Goal: Task Accomplishment & Management: Manage account settings

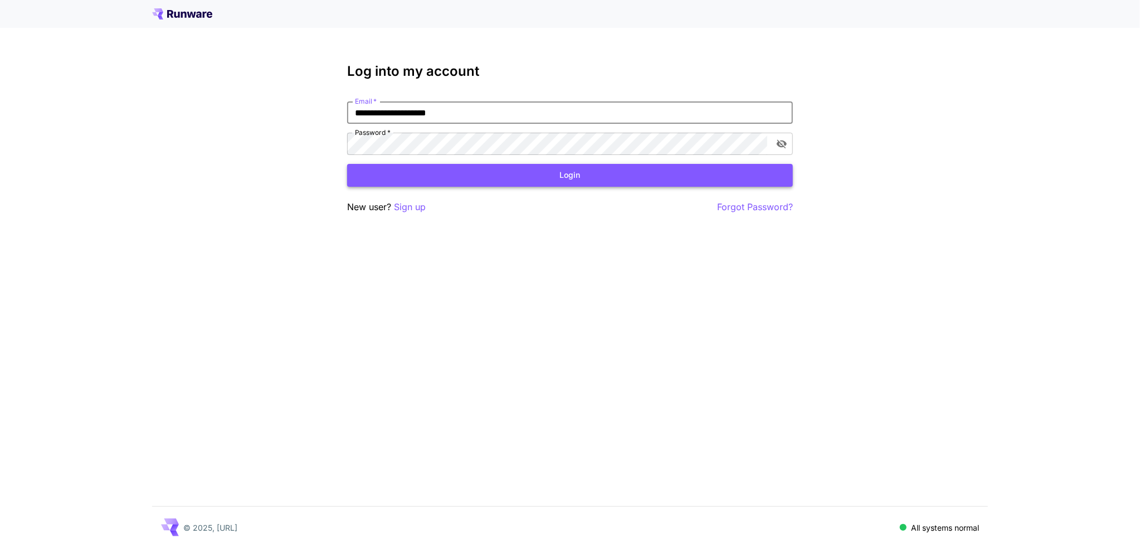
click at [549, 176] on button "Login" at bounding box center [570, 175] width 446 height 23
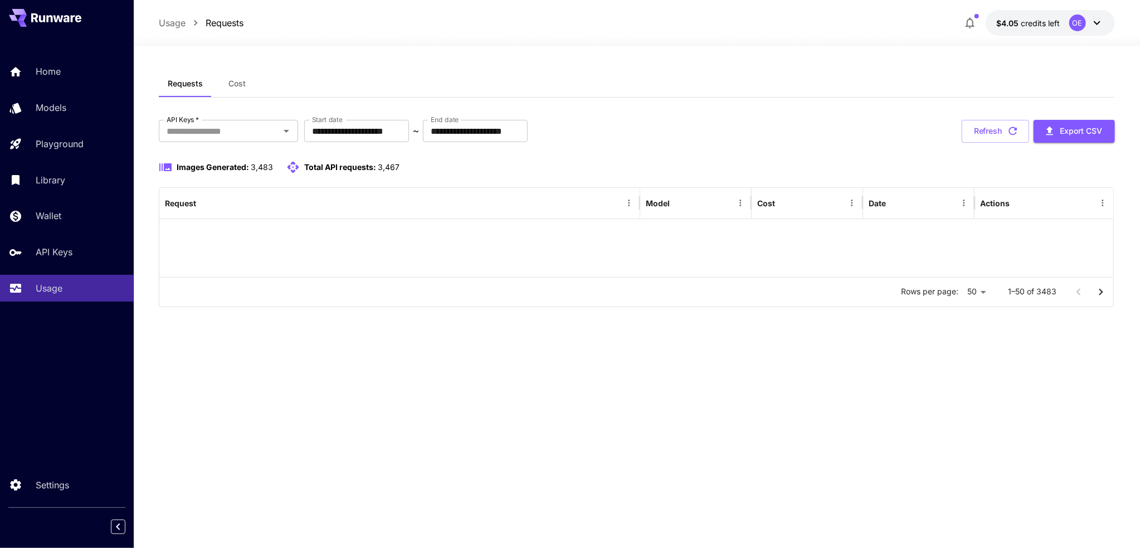
drag, startPoint x: 804, startPoint y: 101, endPoint x: 952, endPoint y: 148, distance: 155.2
click at [804, 101] on div "**********" at bounding box center [637, 193] width 956 height 246
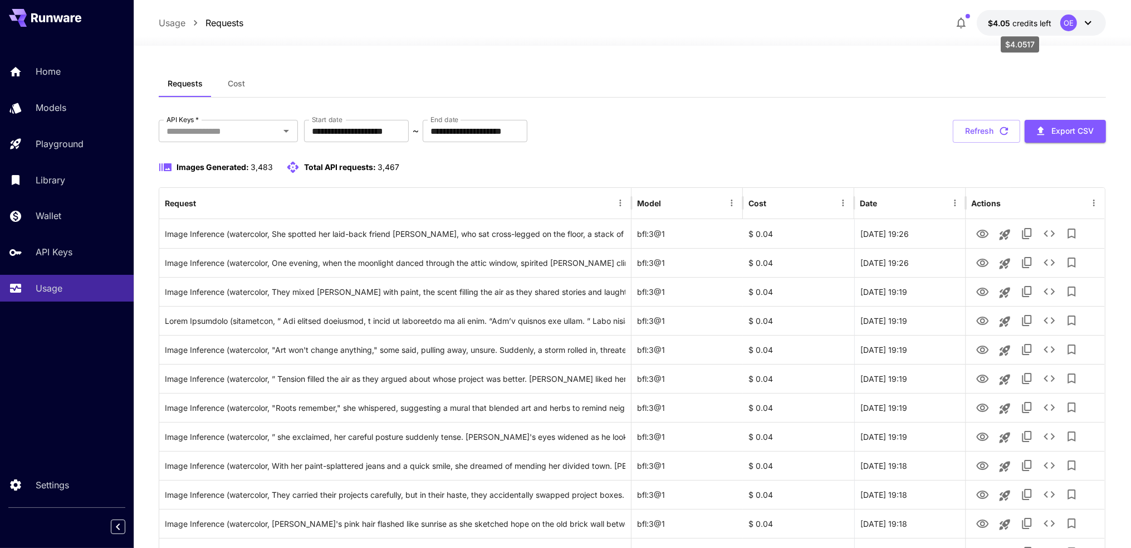
click at [1018, 22] on span "credits left" at bounding box center [1032, 22] width 39 height 9
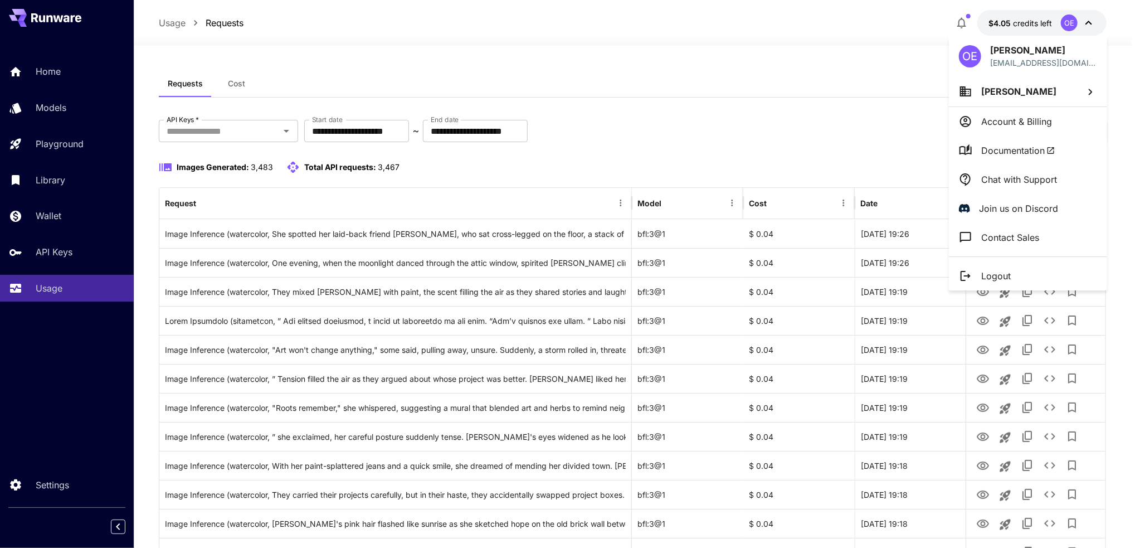
click at [1025, 115] on p "Account & Billing" at bounding box center [1016, 121] width 71 height 13
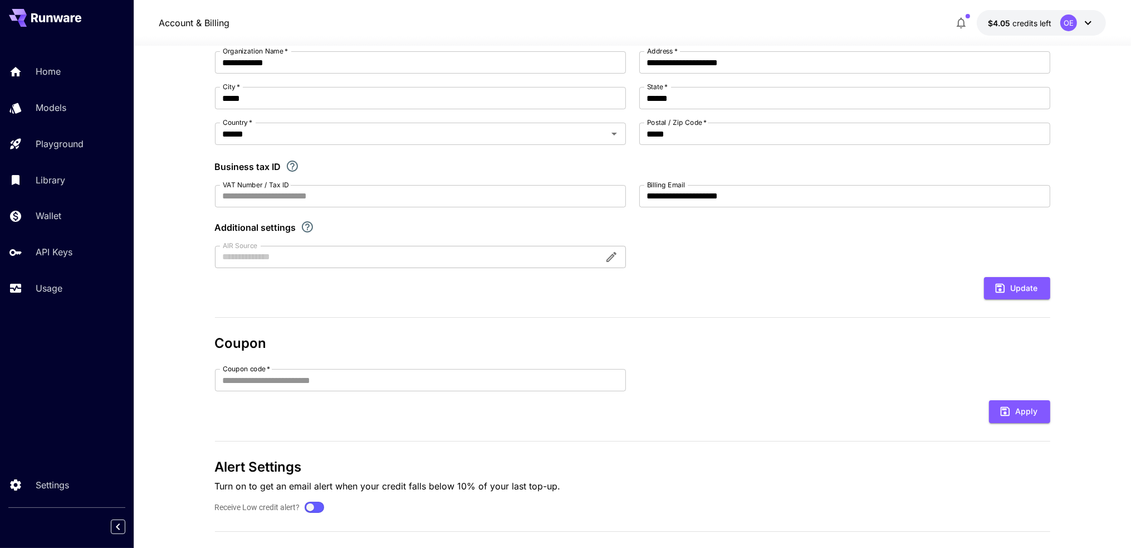
scroll to position [132, 0]
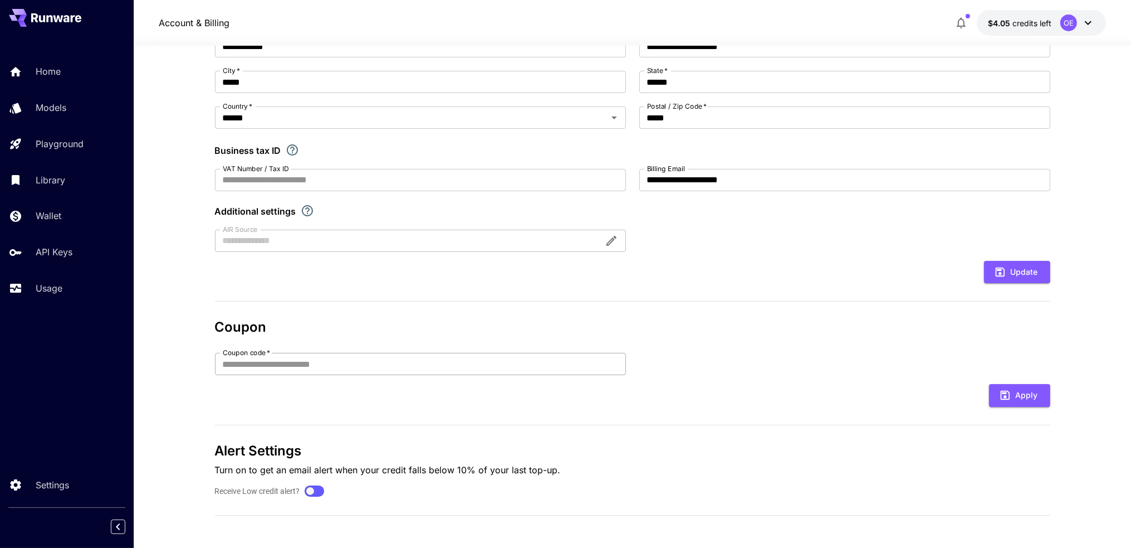
click at [589, 361] on input "Coupon code   *" at bounding box center [420, 364] width 411 height 22
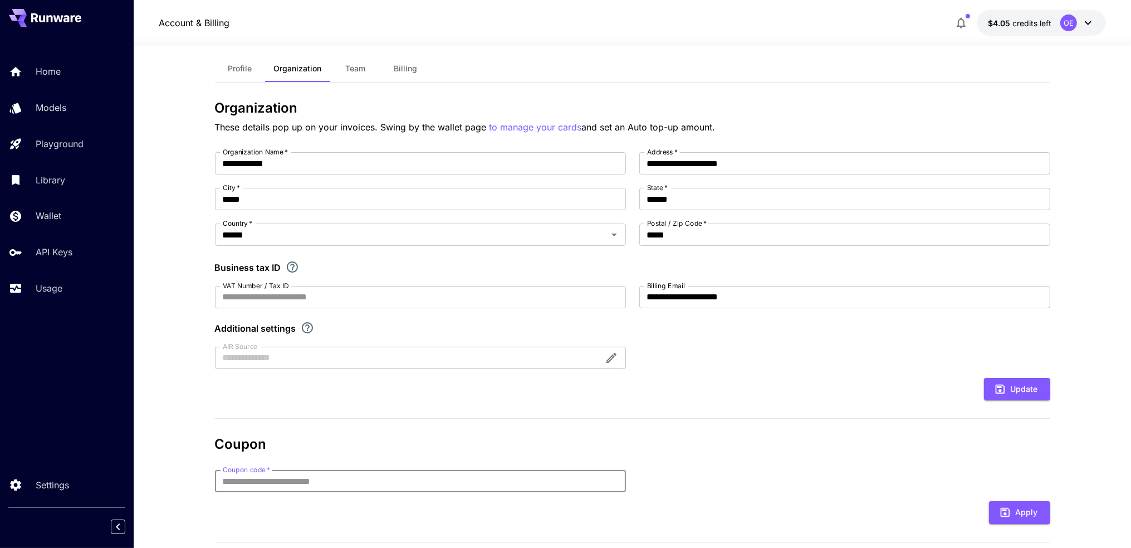
scroll to position [0, 0]
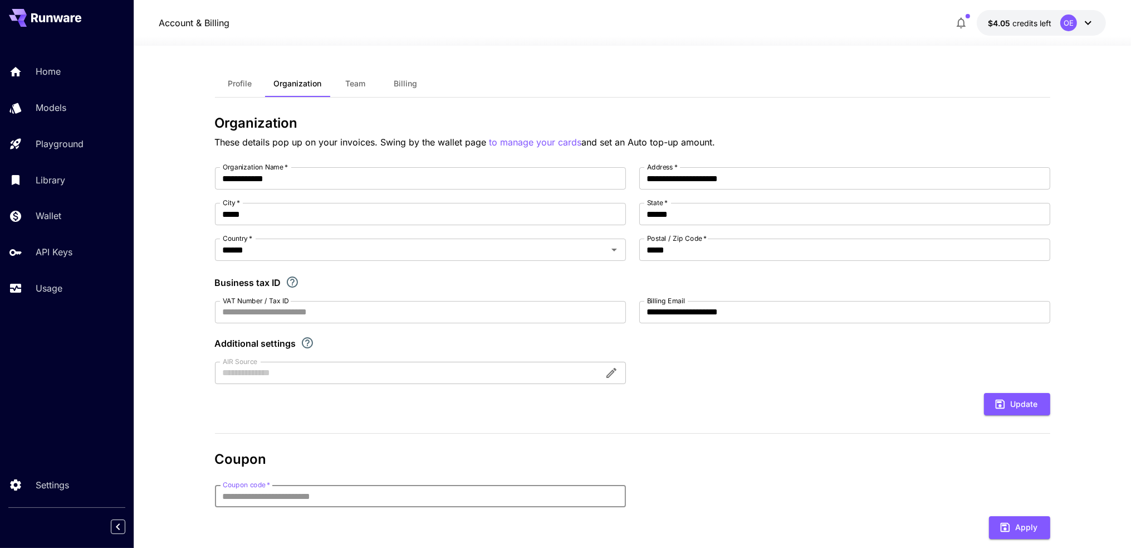
click at [367, 86] on button "Team" at bounding box center [356, 83] width 50 height 27
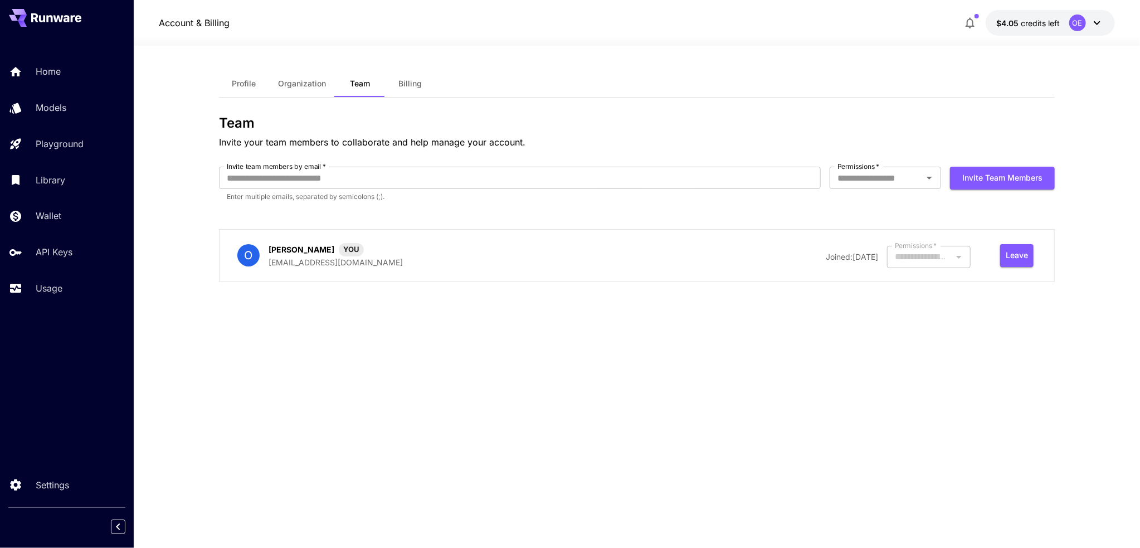
click at [401, 86] on span "Billing" at bounding box center [409, 84] width 23 height 10
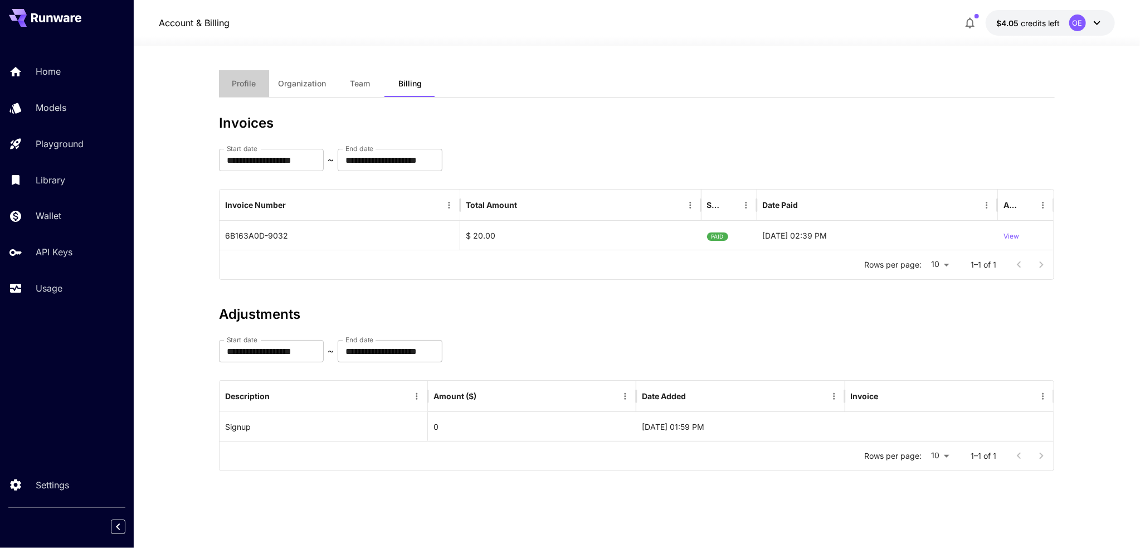
click at [252, 84] on span "Profile" at bounding box center [244, 84] width 24 height 10
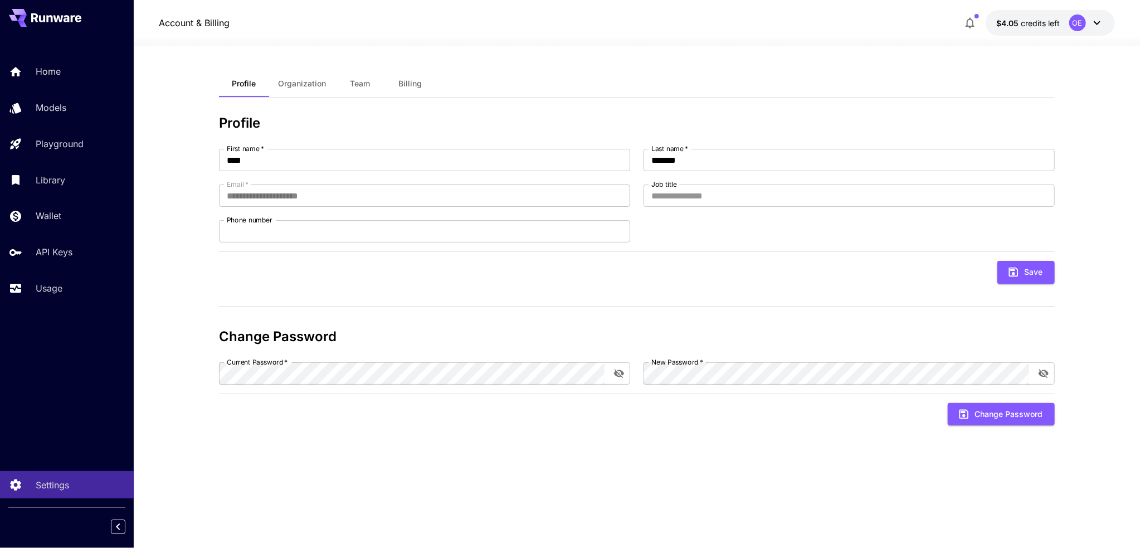
click at [1033, 25] on span "credits left" at bounding box center [1040, 22] width 39 height 9
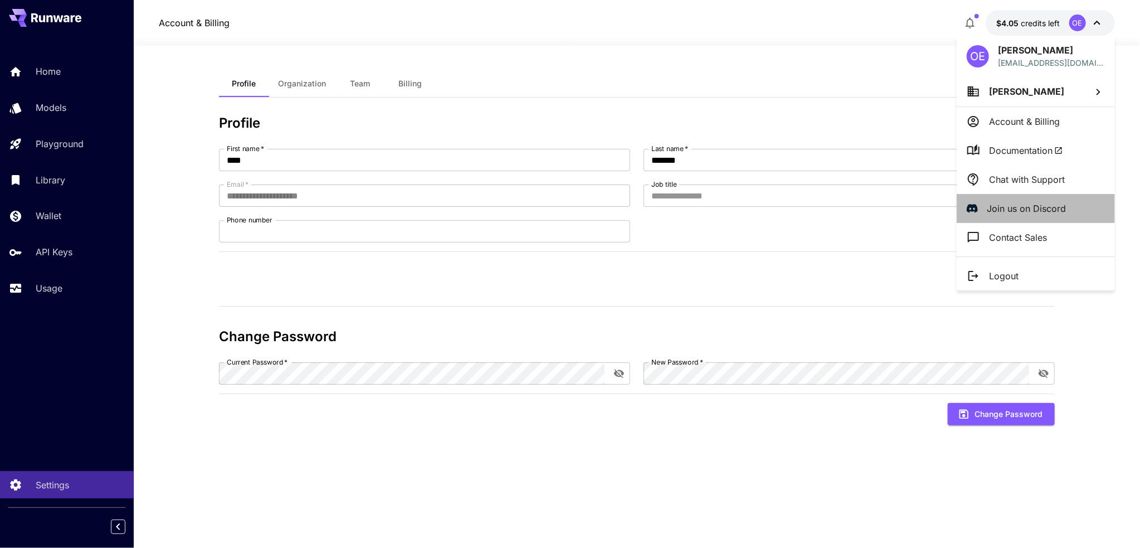
click at [1027, 204] on p "Join us on Discord" at bounding box center [1026, 208] width 79 height 13
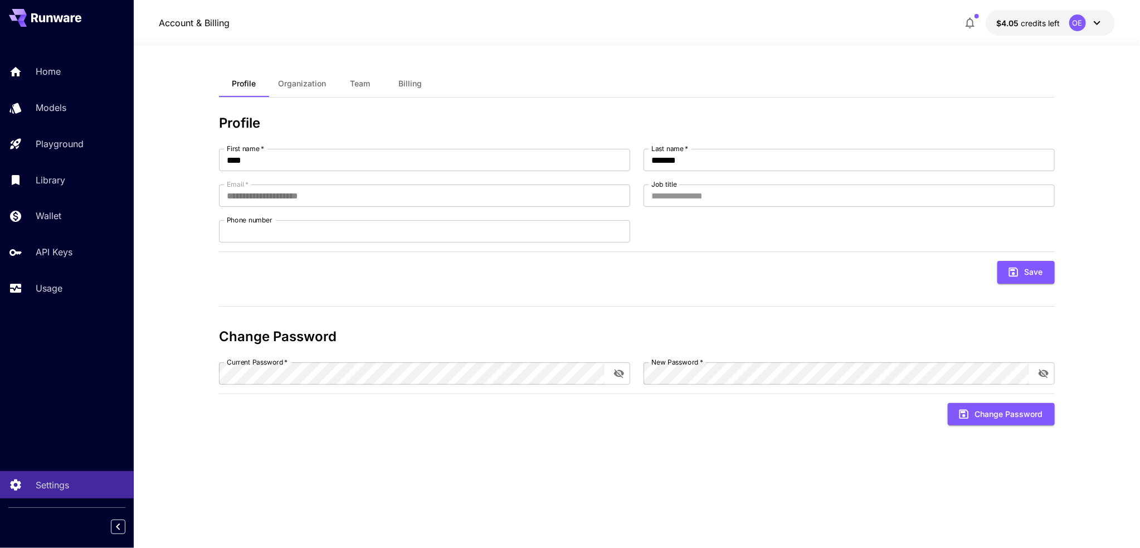
click at [365, 85] on span "Team" at bounding box center [360, 84] width 20 height 10
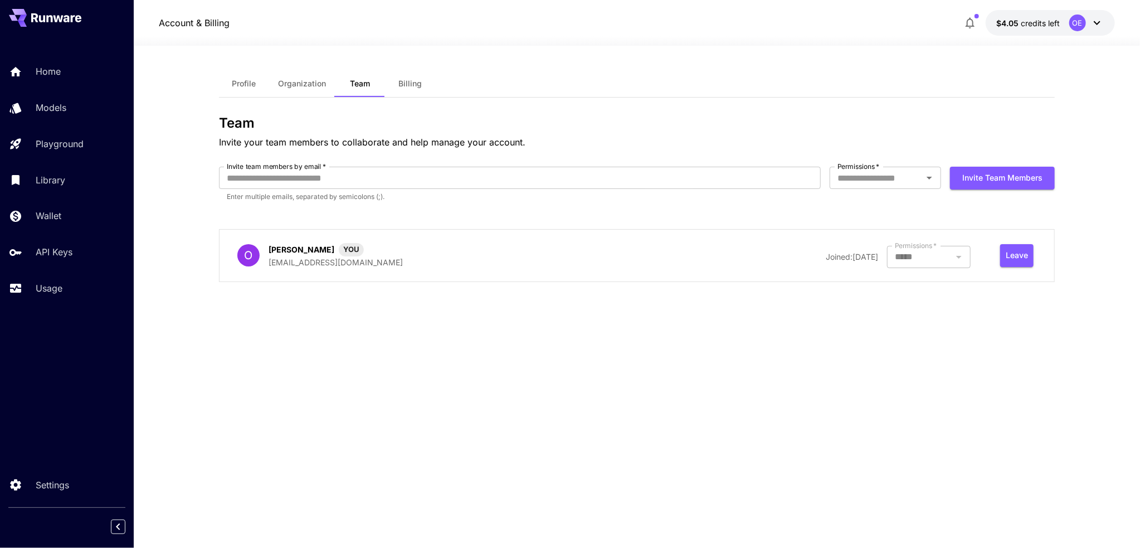
click at [416, 87] on span "Billing" at bounding box center [409, 84] width 23 height 10
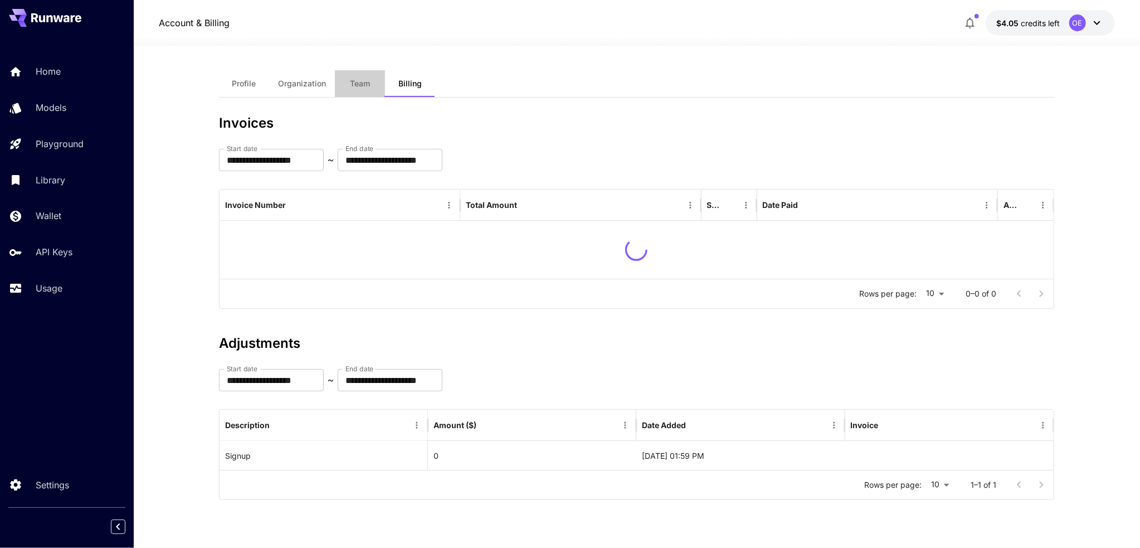
click at [372, 84] on button "Team" at bounding box center [360, 83] width 50 height 27
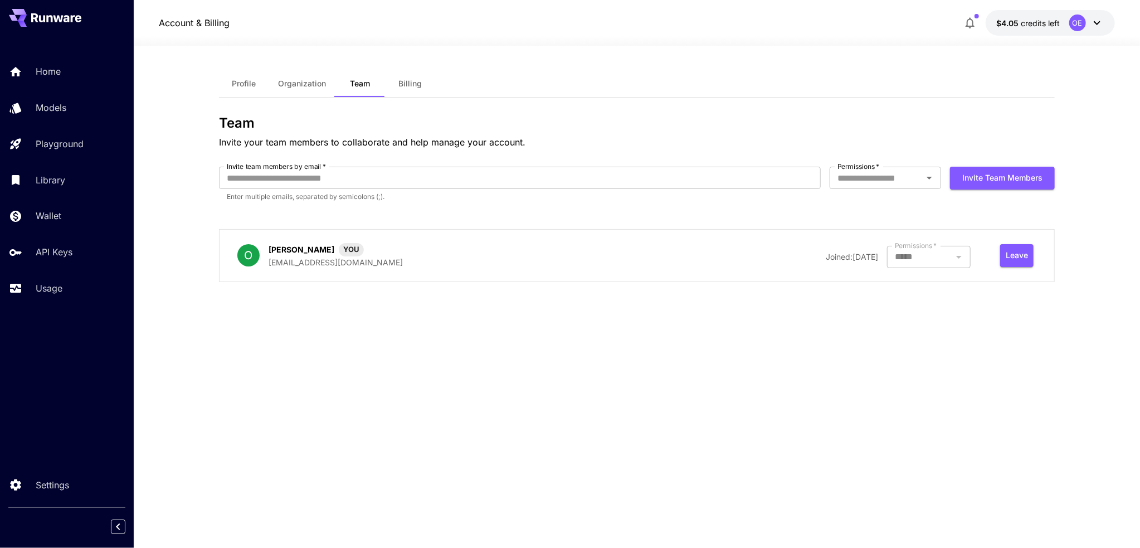
click at [313, 90] on button "Organization" at bounding box center [302, 83] width 66 height 27
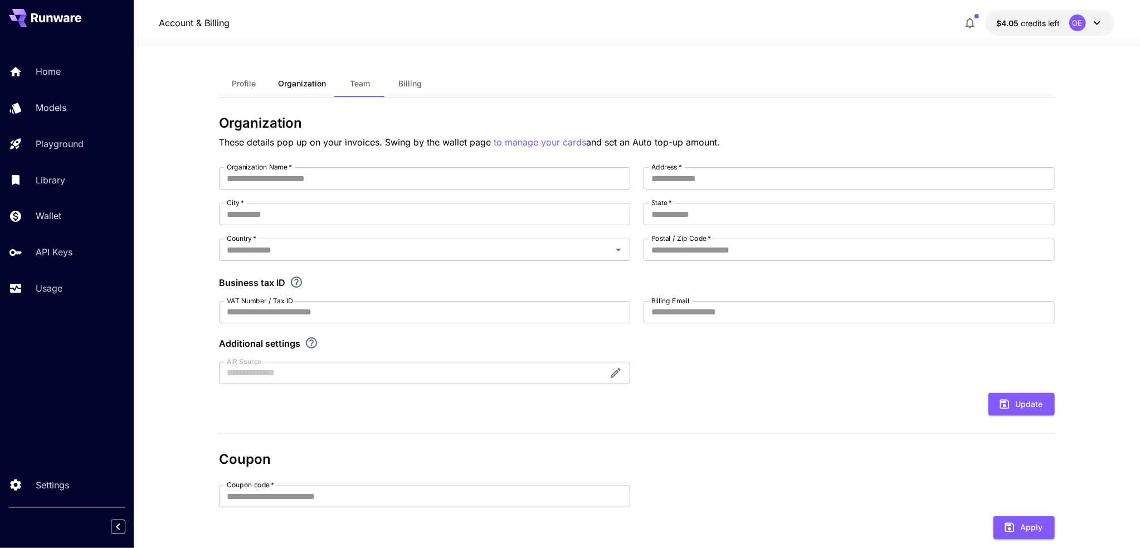
type input "**********"
type input "*****"
type input "******"
type input "*****"
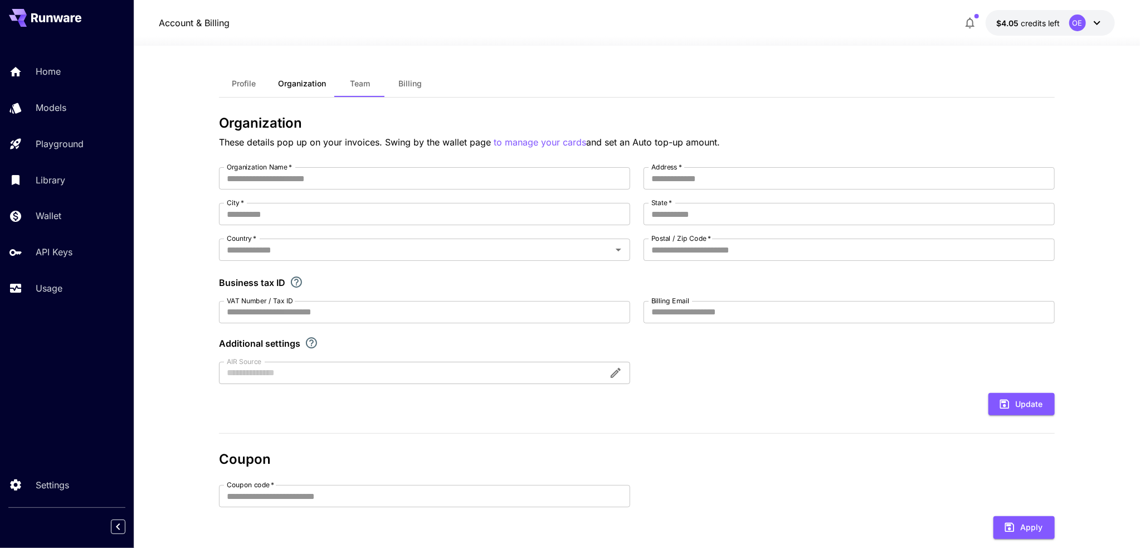
type input "**********"
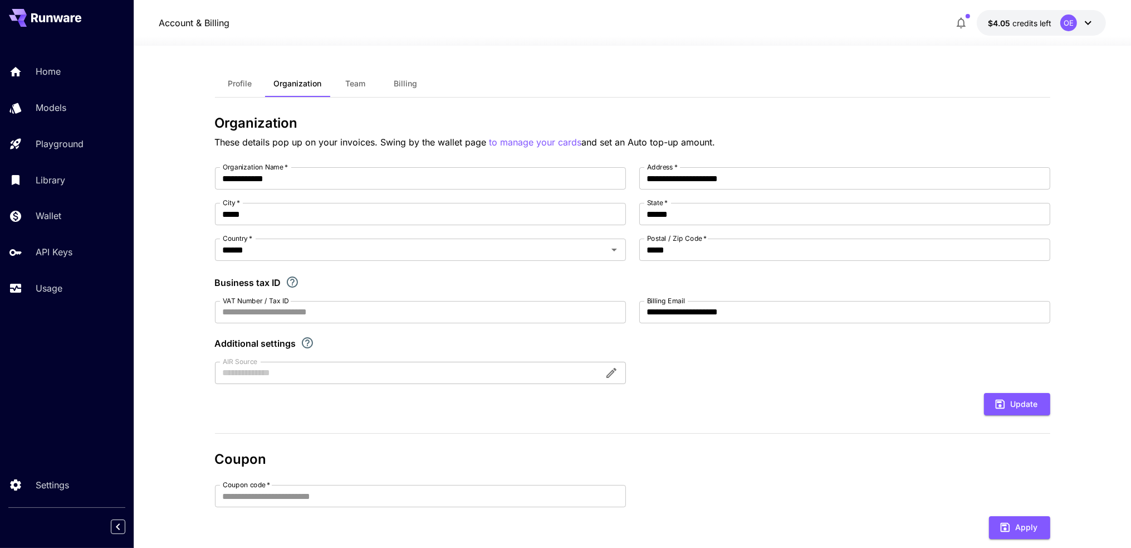
click at [1074, 27] on div "OE" at bounding box center [1069, 22] width 17 height 17
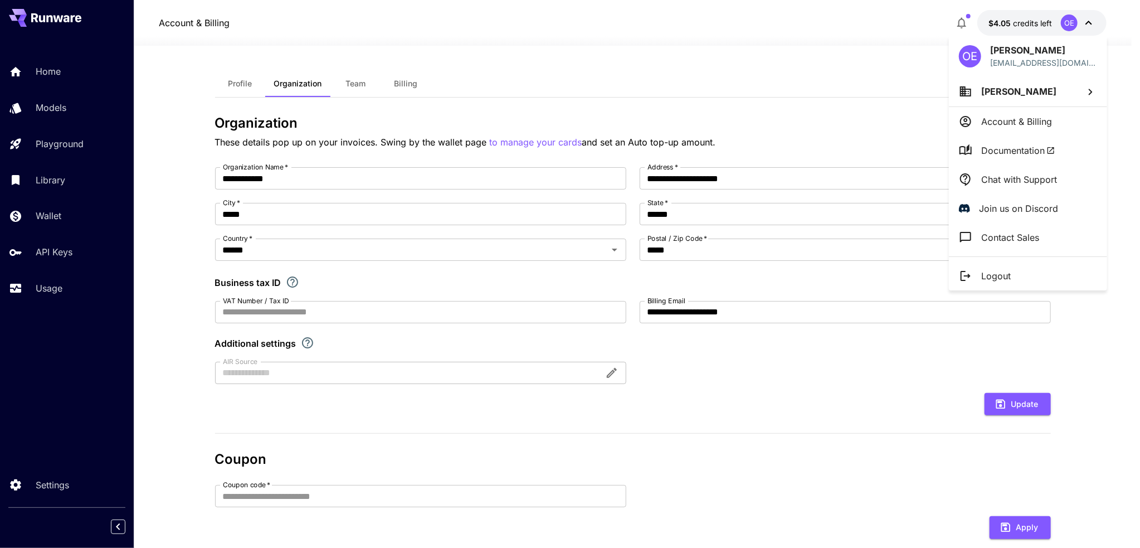
click at [1018, 209] on p "Join us on Discord" at bounding box center [1018, 208] width 79 height 13
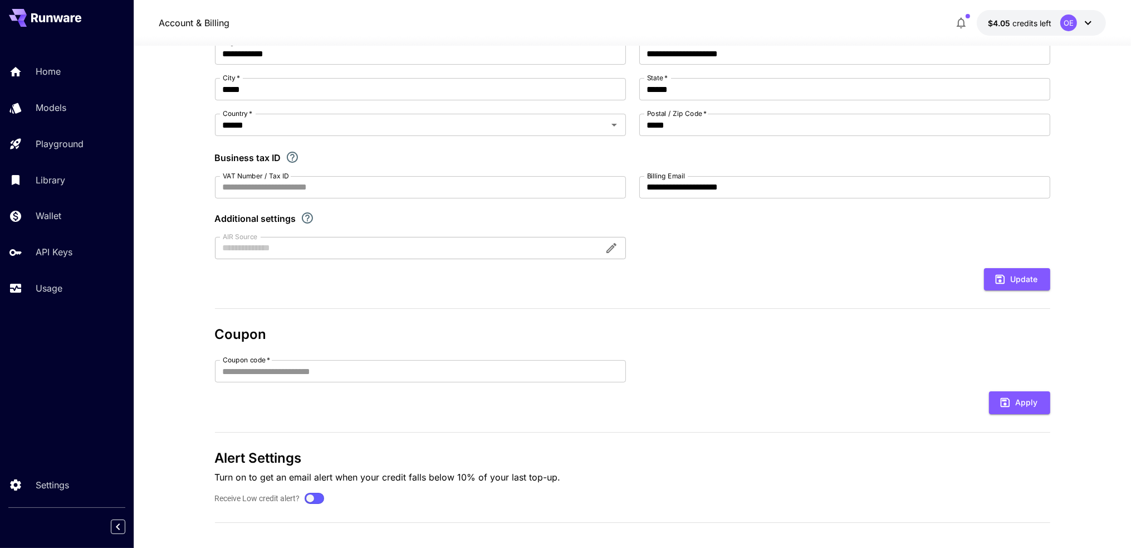
scroll to position [132, 0]
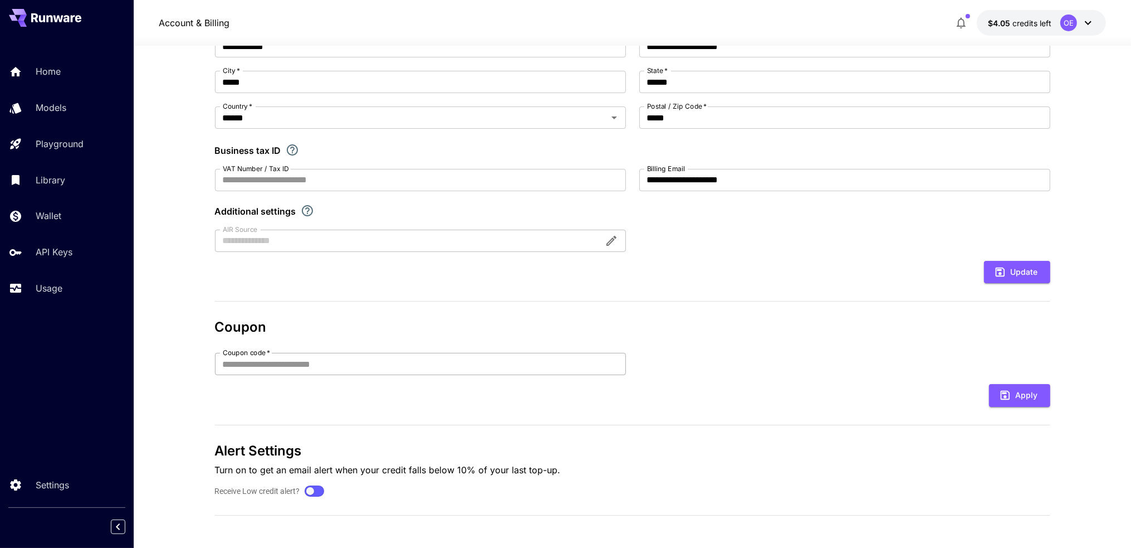
drag, startPoint x: 328, startPoint y: 356, endPoint x: 328, endPoint y: 362, distance: 5.6
click at [328, 357] on input "Coupon code   *" at bounding box center [420, 364] width 411 height 22
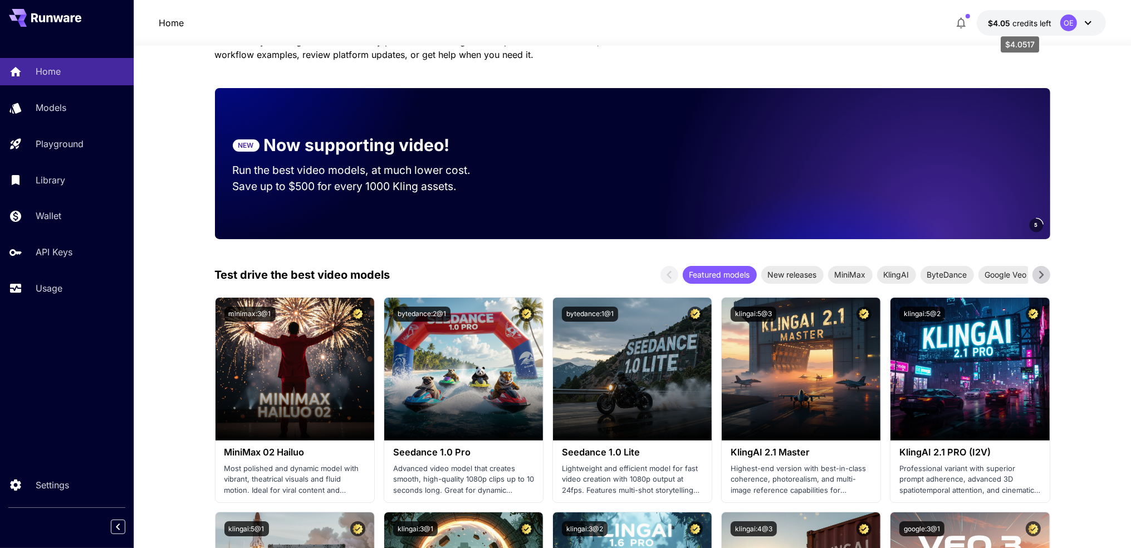
click at [1042, 24] on span "credits left" at bounding box center [1032, 22] width 39 height 9
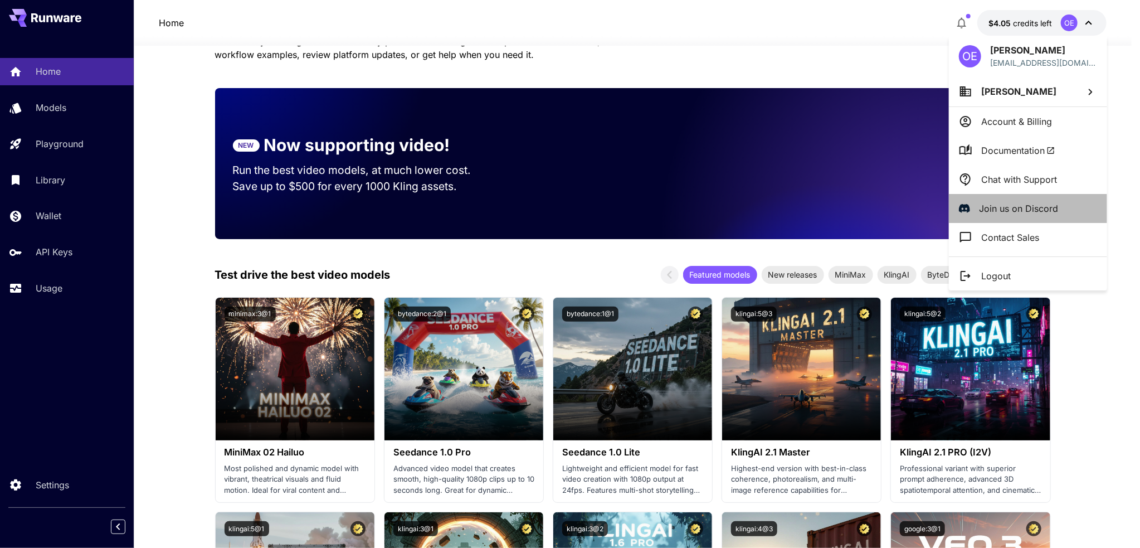
click at [1025, 209] on p "Join us on Discord" at bounding box center [1018, 208] width 79 height 13
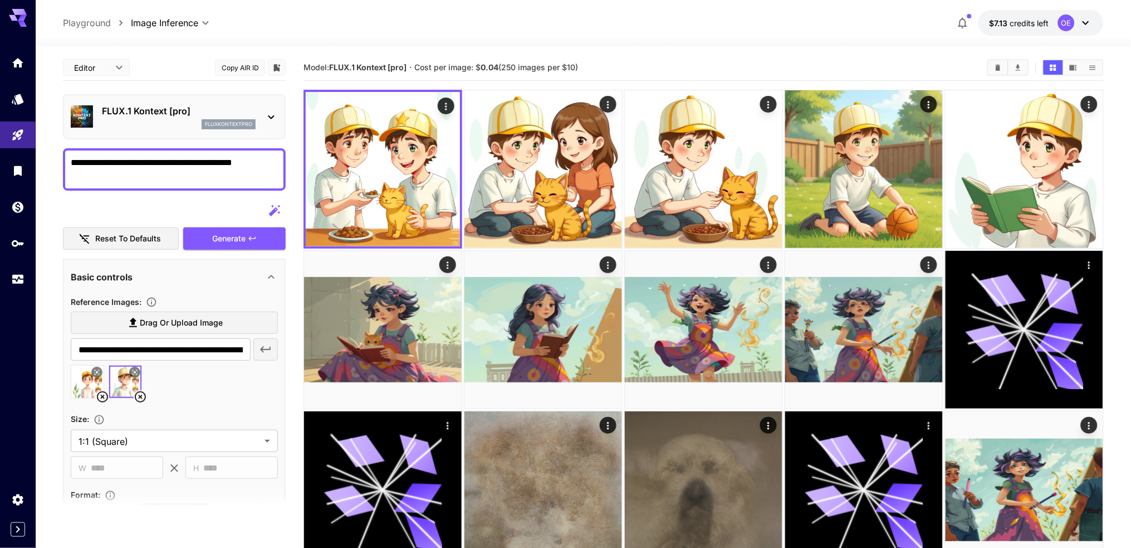
click at [1051, 25] on button "$7.13 credits left OE" at bounding box center [1041, 23] width 125 height 26
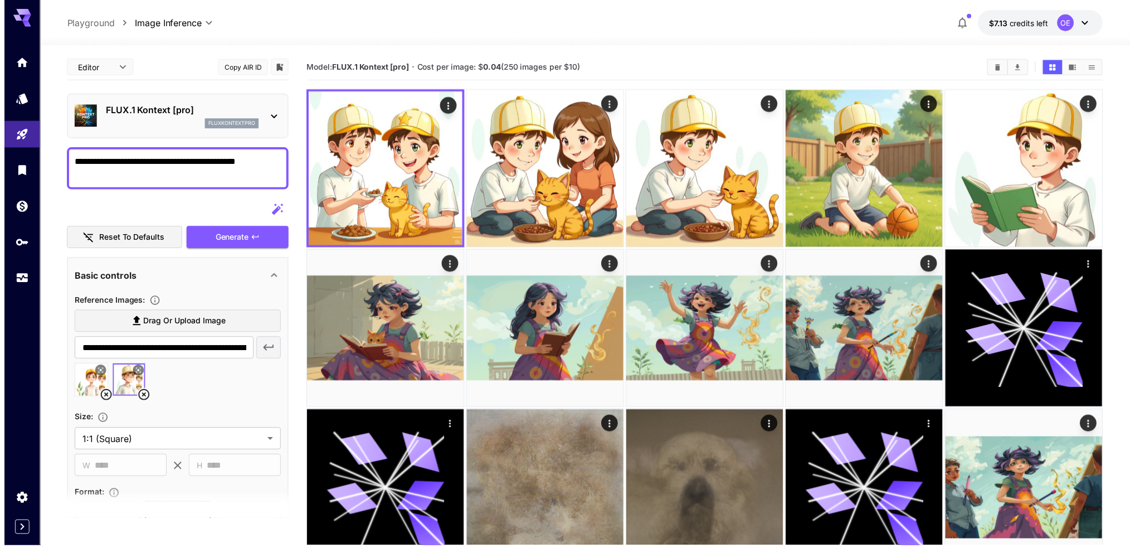
scroll to position [390, 0]
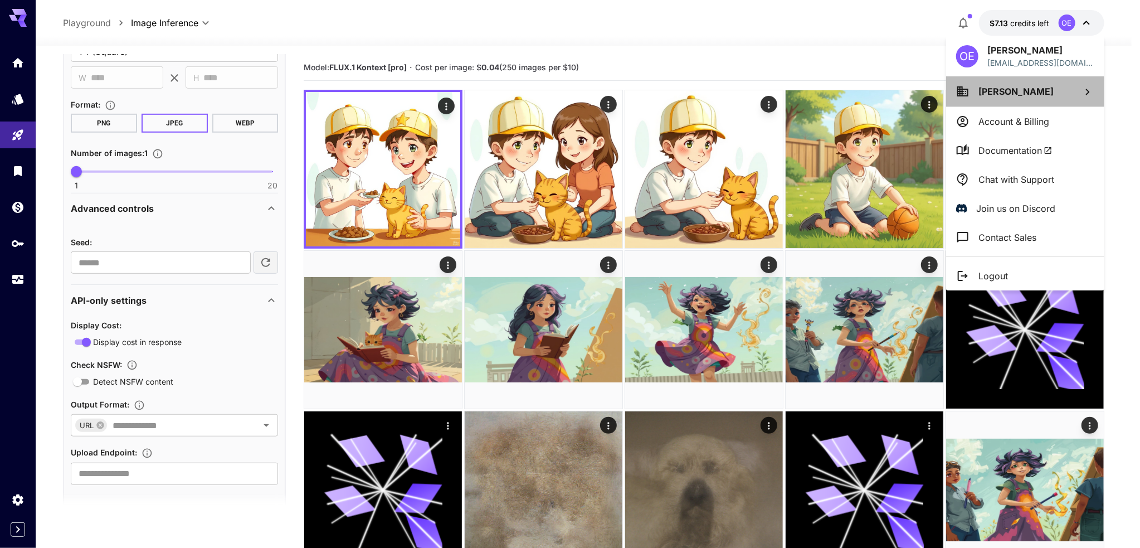
click at [1031, 88] on span "[PERSON_NAME]" at bounding box center [1015, 91] width 75 height 11
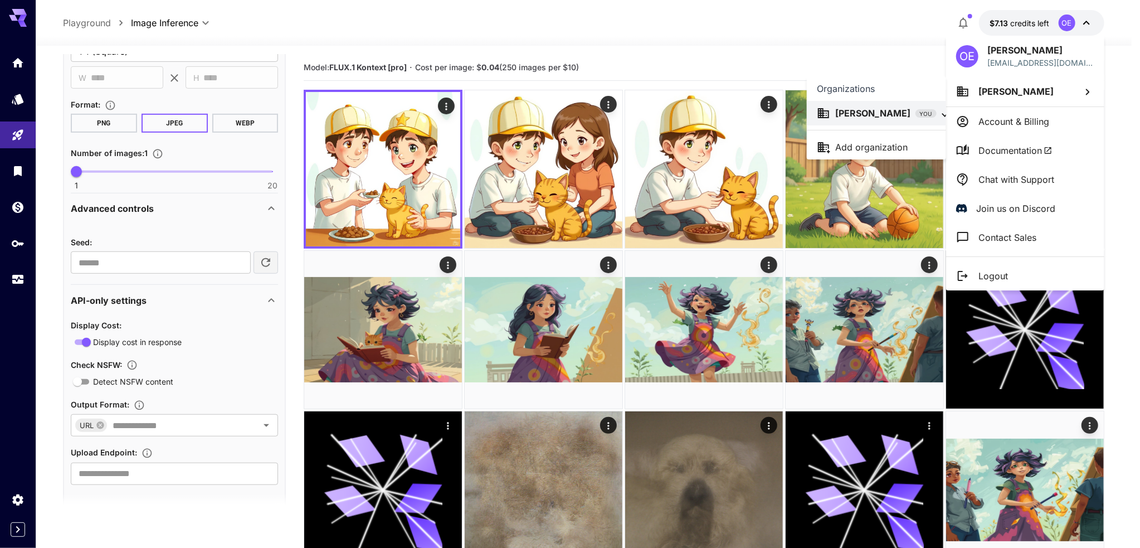
click at [1023, 121] on div at bounding box center [570, 274] width 1140 height 548
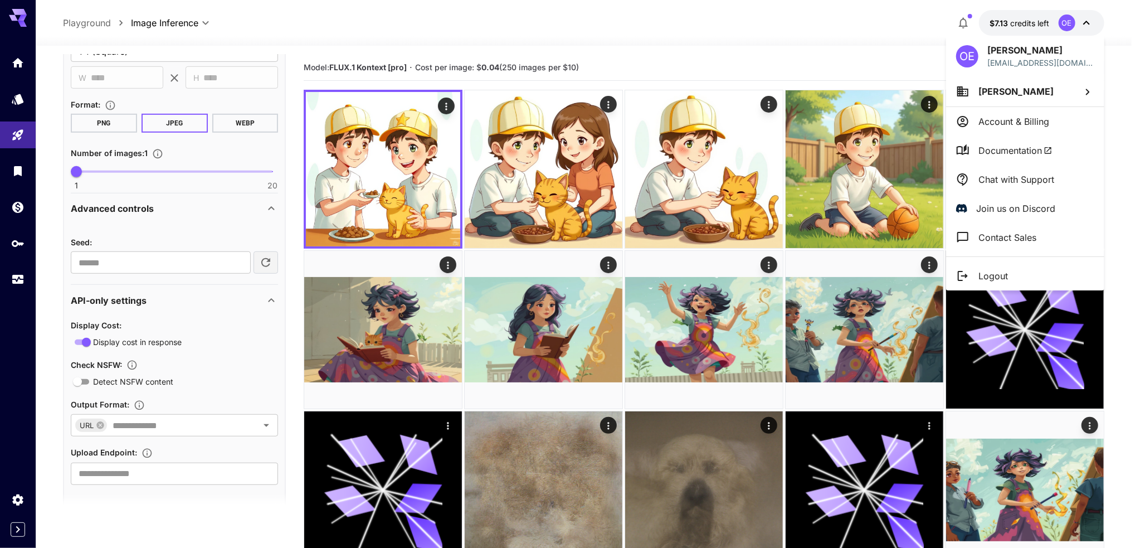
click at [1037, 121] on p "Account & Billing" at bounding box center [1013, 121] width 71 height 13
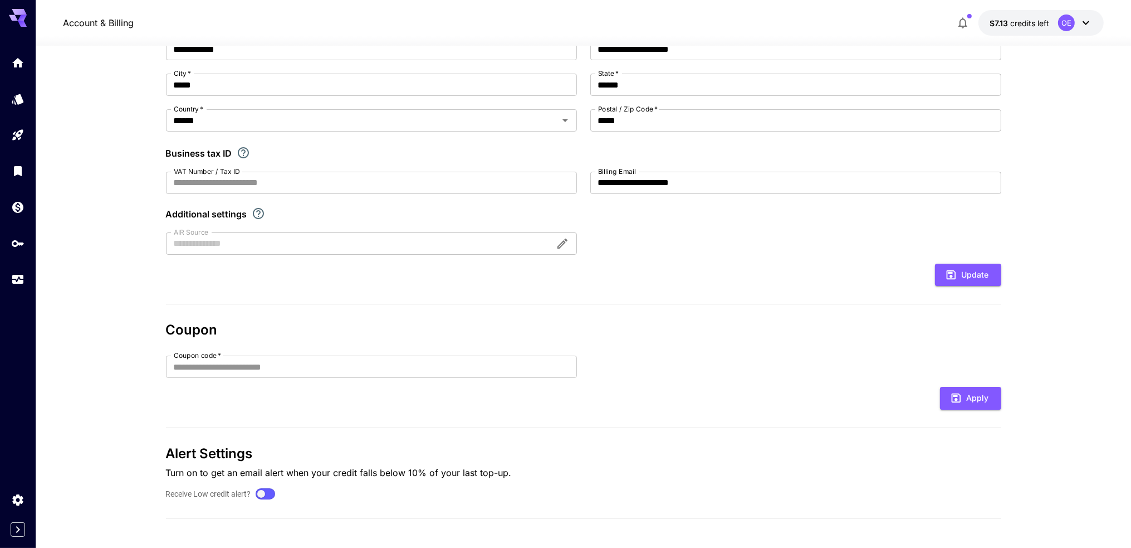
scroll to position [132, 0]
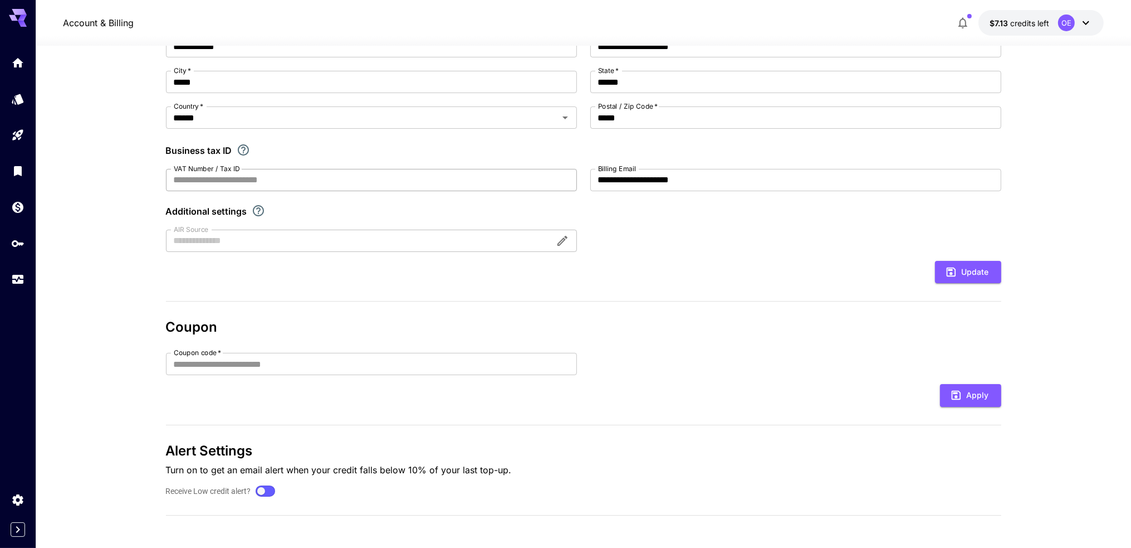
click at [327, 174] on input "VAT Number / Tax ID" at bounding box center [371, 180] width 411 height 22
click at [326, 175] on input "VAT Number / Tax ID" at bounding box center [371, 180] width 411 height 22
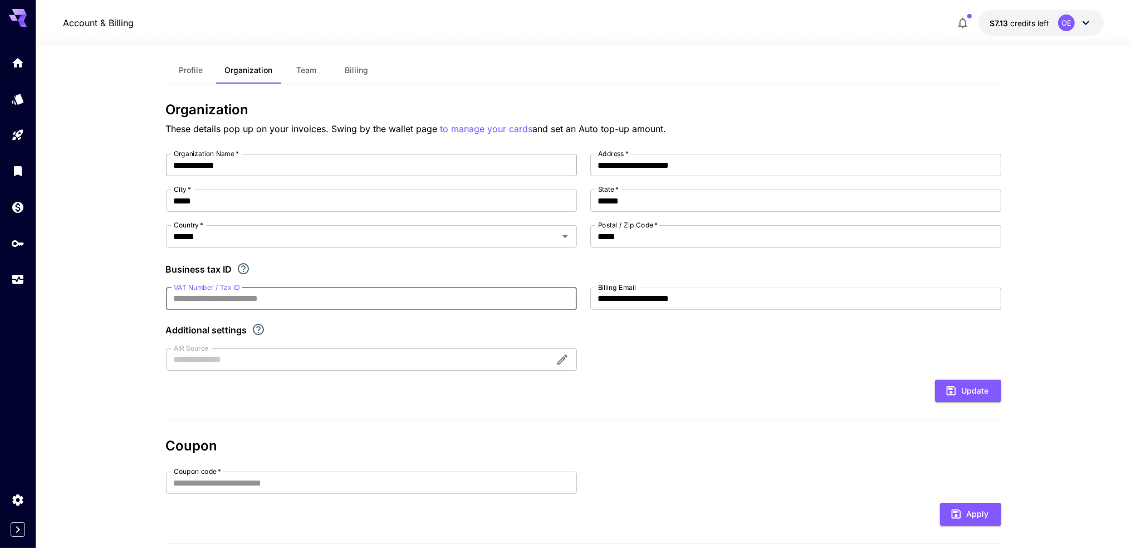
scroll to position [0, 0]
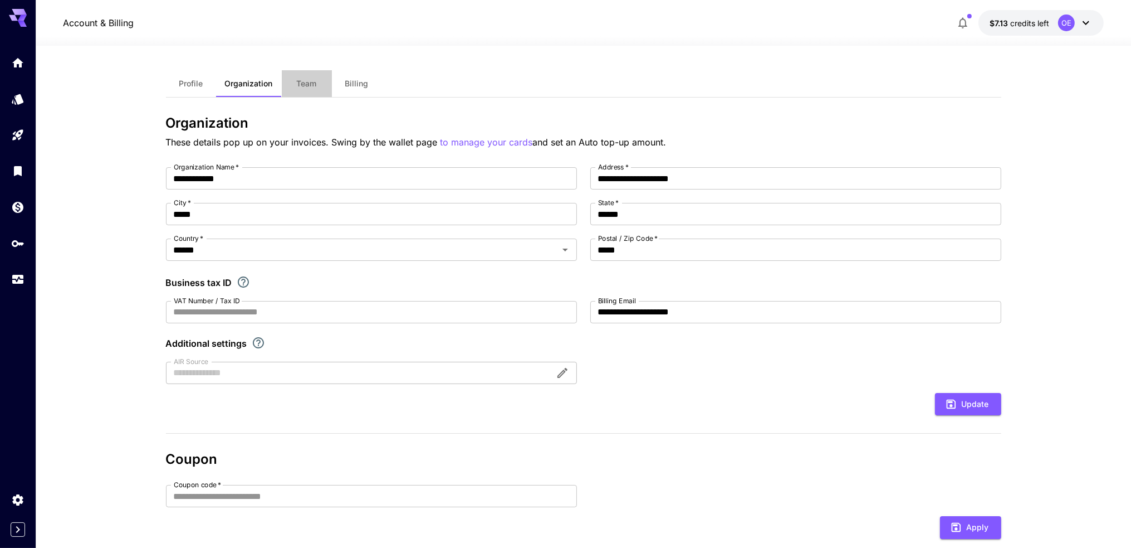
click at [299, 85] on span "Team" at bounding box center [307, 84] width 20 height 10
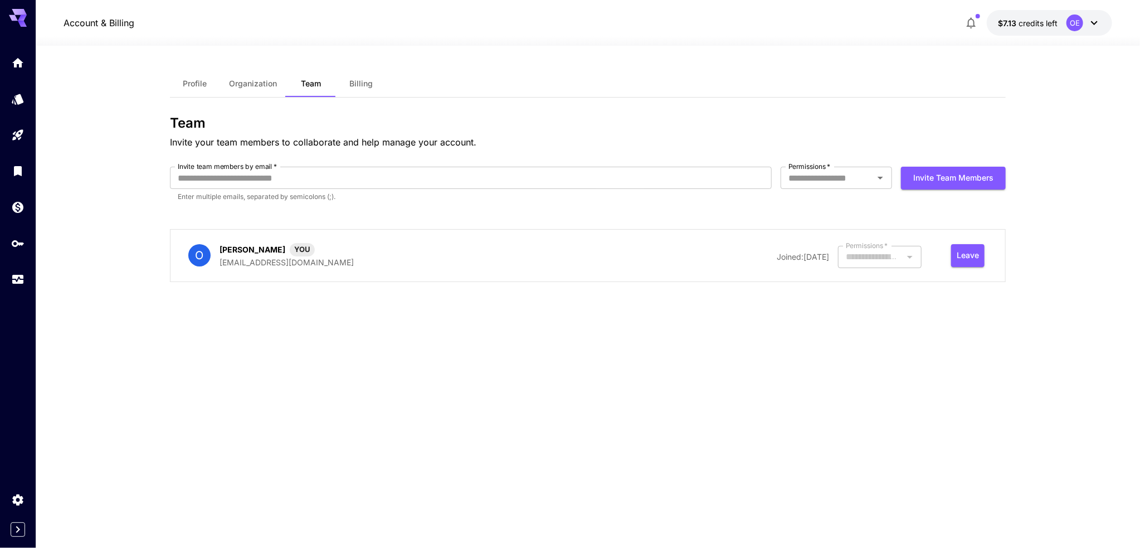
click at [355, 89] on button "Billing" at bounding box center [361, 83] width 50 height 27
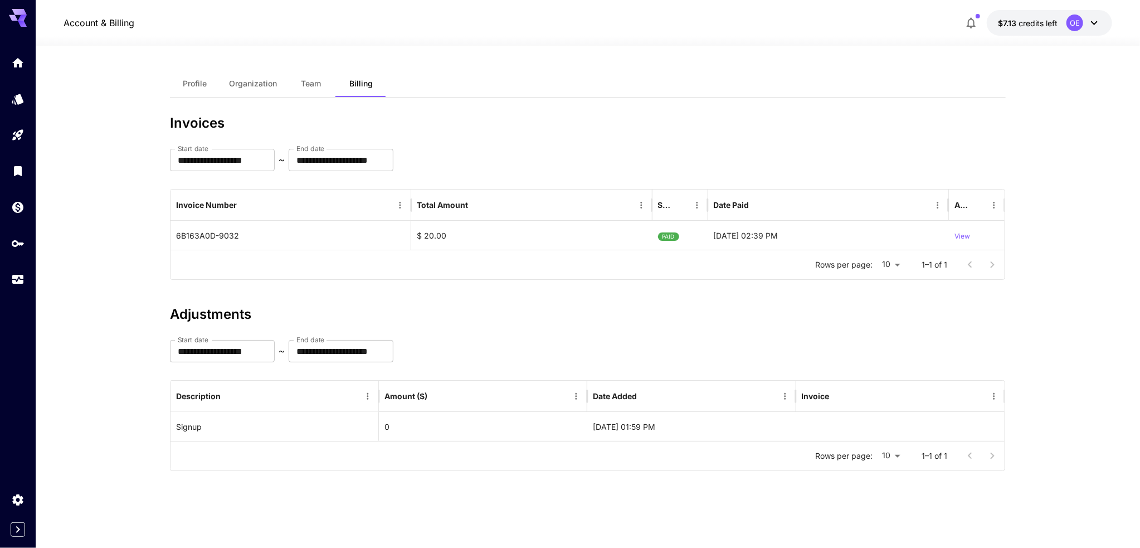
click at [325, 89] on button "Team" at bounding box center [311, 83] width 50 height 27
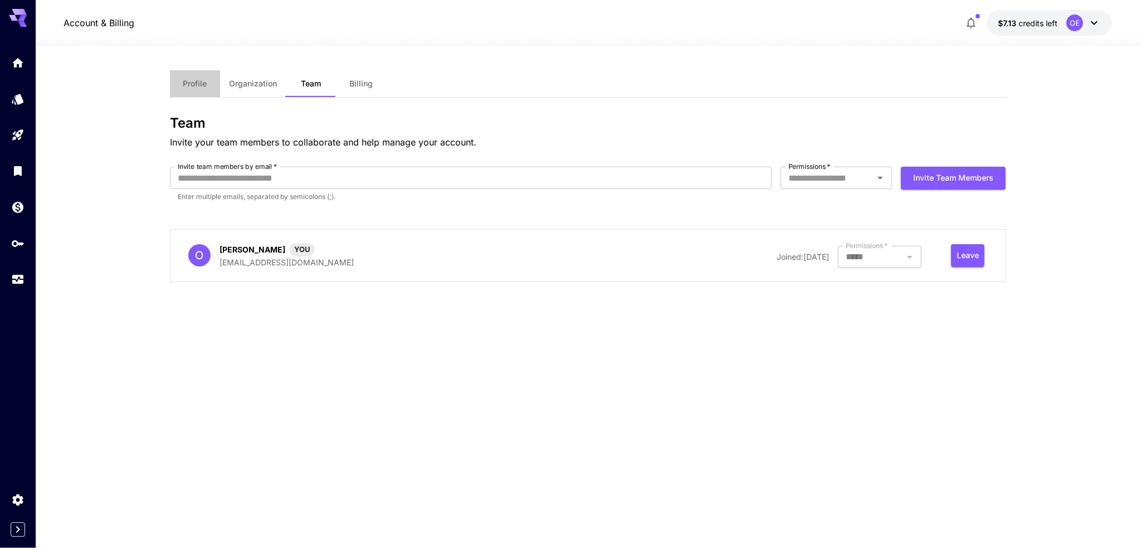
click at [188, 94] on button "Profile" at bounding box center [195, 83] width 50 height 27
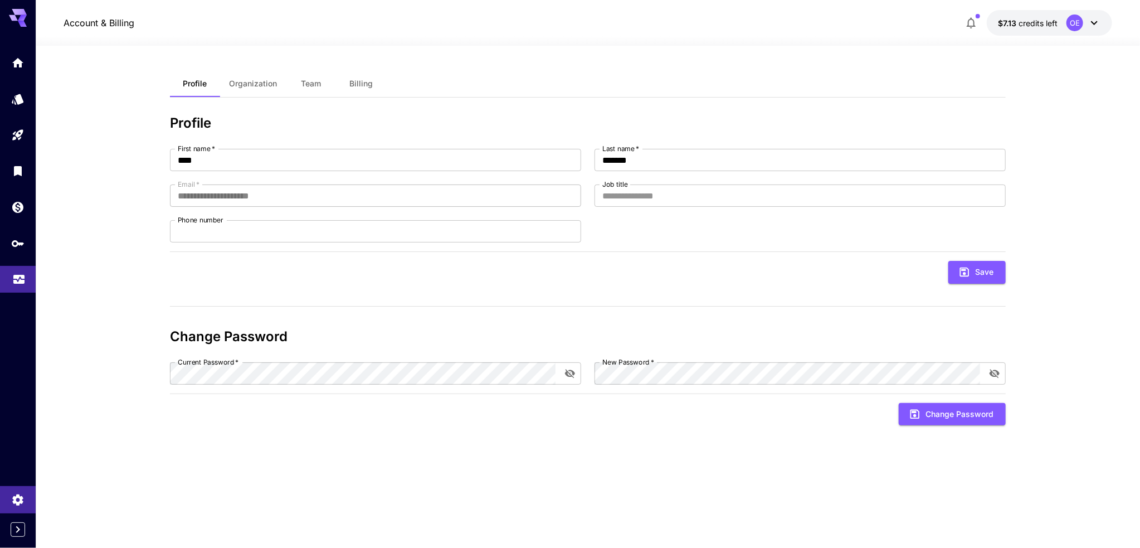
click at [14, 287] on link at bounding box center [18, 279] width 36 height 27
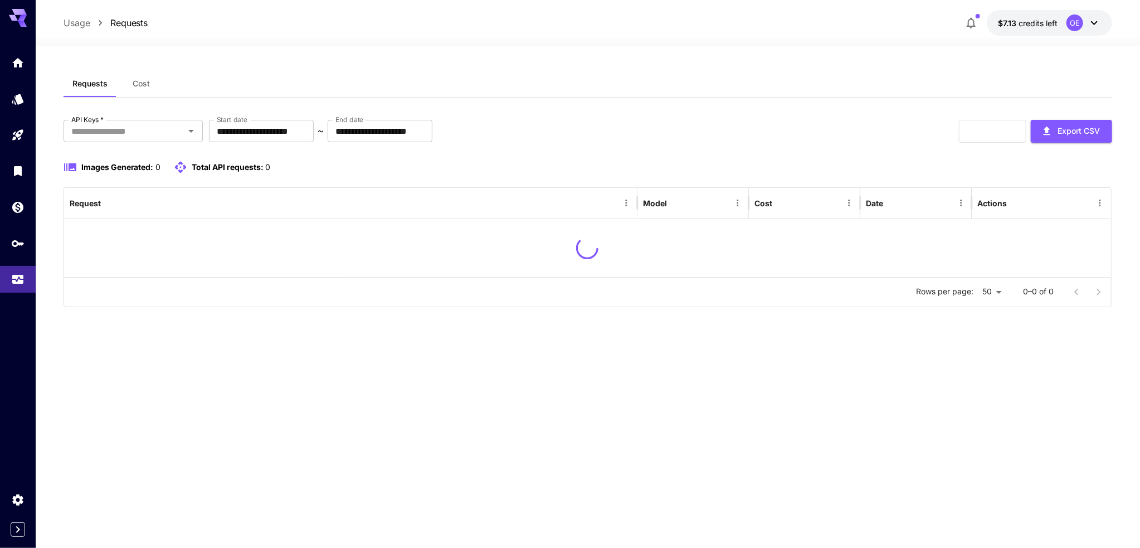
click at [13, 531] on icon "Expand sidebar" at bounding box center [17, 529] width 13 height 13
